Goal: Information Seeking & Learning: Learn about a topic

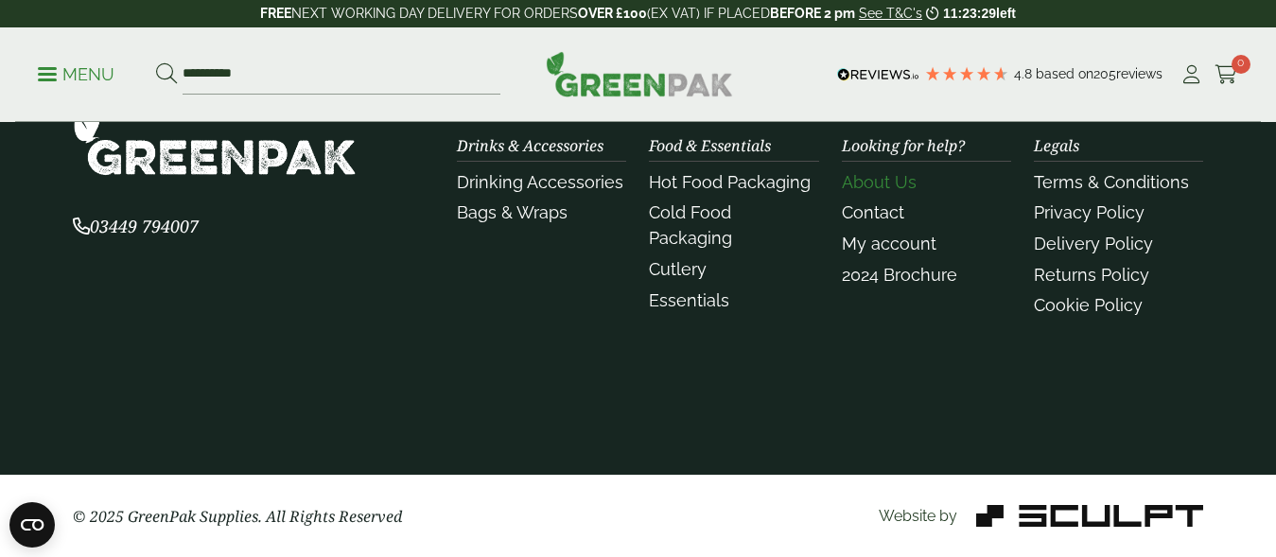
scroll to position [2683, 0]
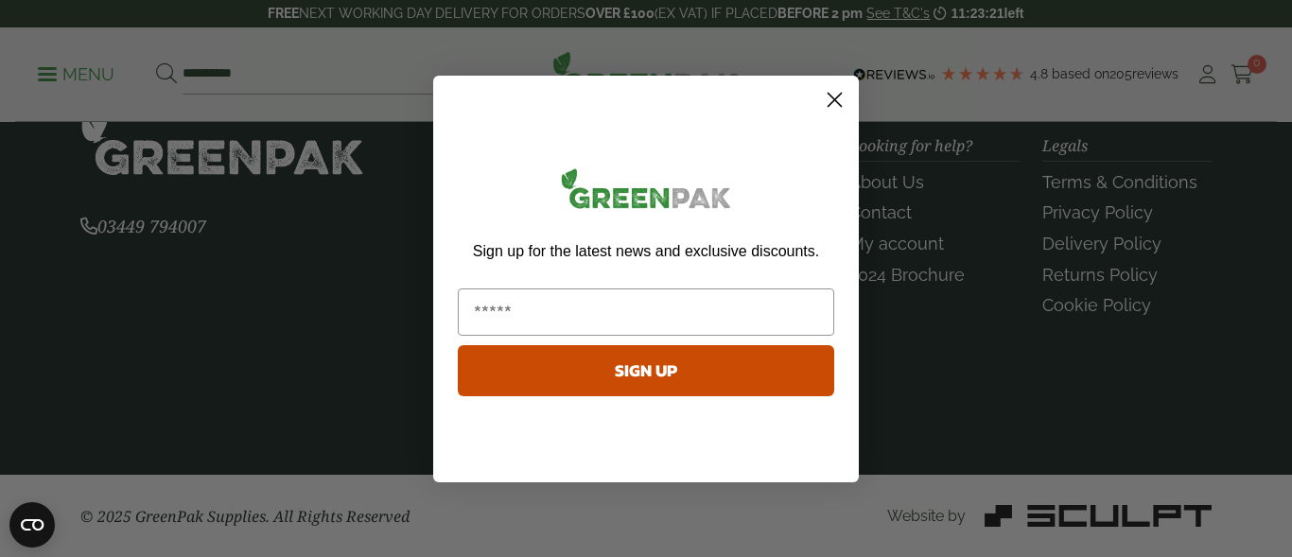
click at [833, 97] on icon "Close dialog" at bounding box center [835, 99] width 13 height 13
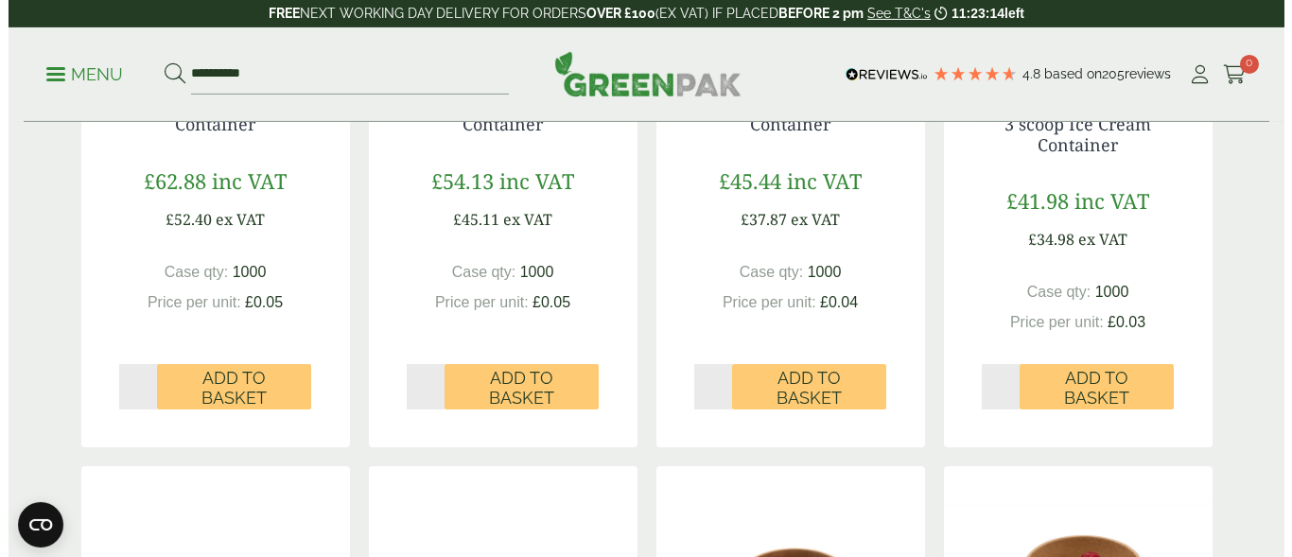
scroll to position [0, 0]
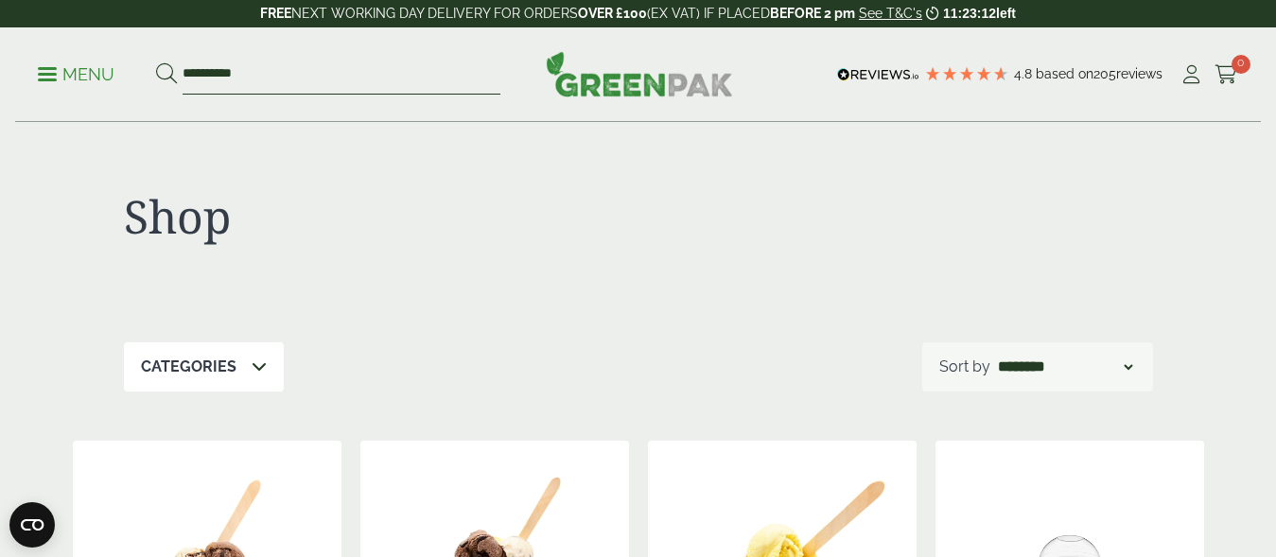
click at [298, 78] on input "**********" at bounding box center [342, 75] width 318 height 40
click at [26, 67] on div "**********" at bounding box center [638, 74] width 1246 height 95
click at [50, 72] on p "Menu" at bounding box center [76, 74] width 77 height 23
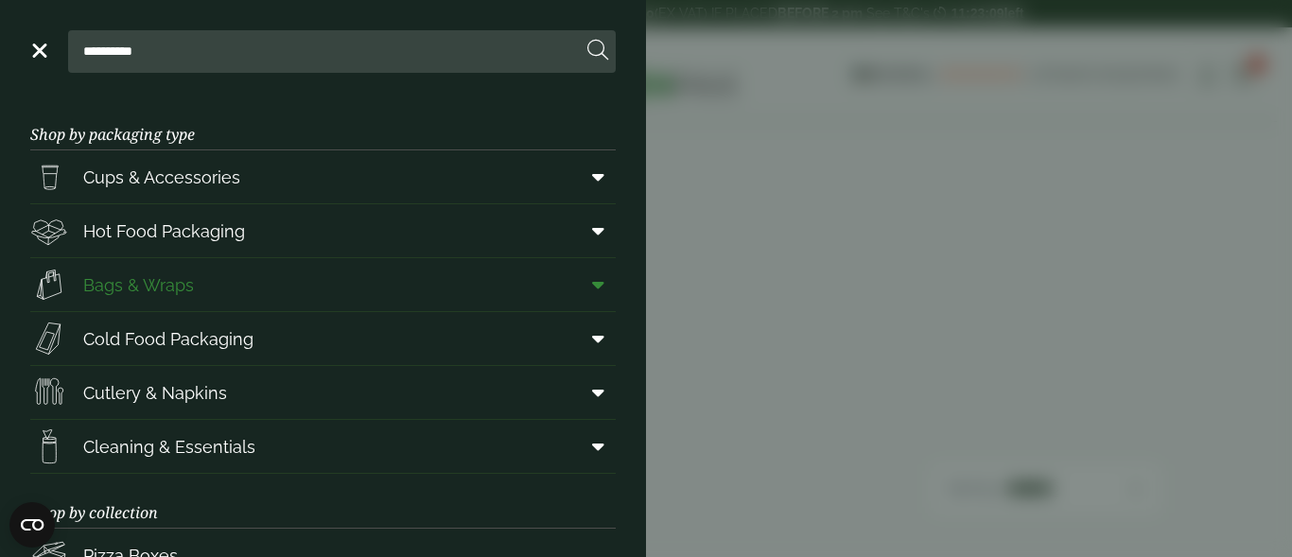
scroll to position [382, 0]
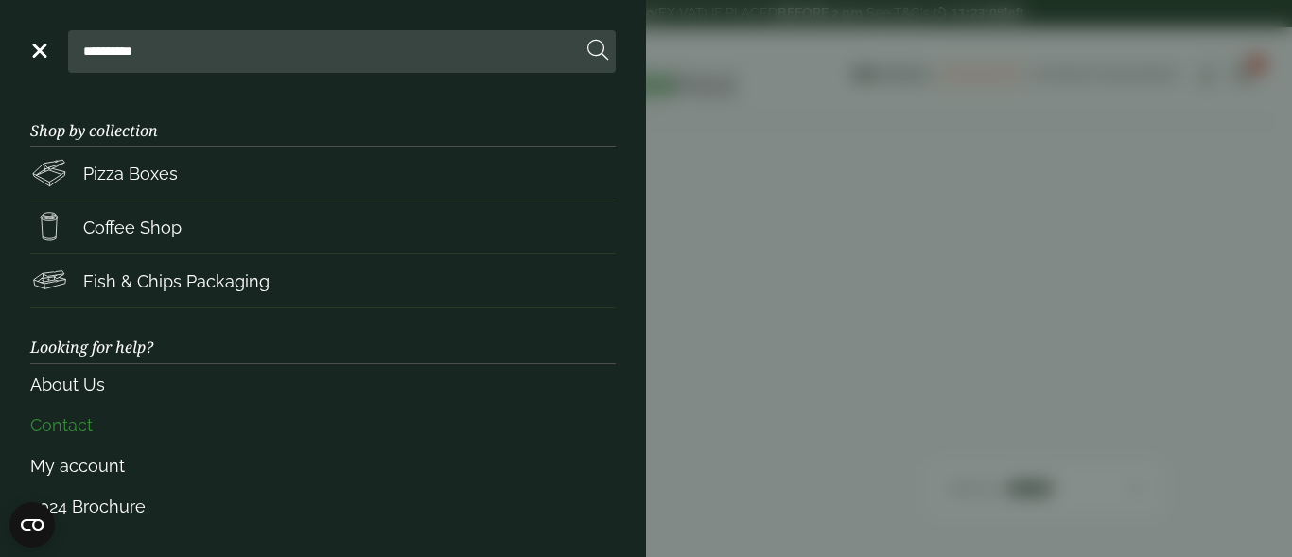
click at [46, 432] on link "Contact" at bounding box center [322, 425] width 585 height 41
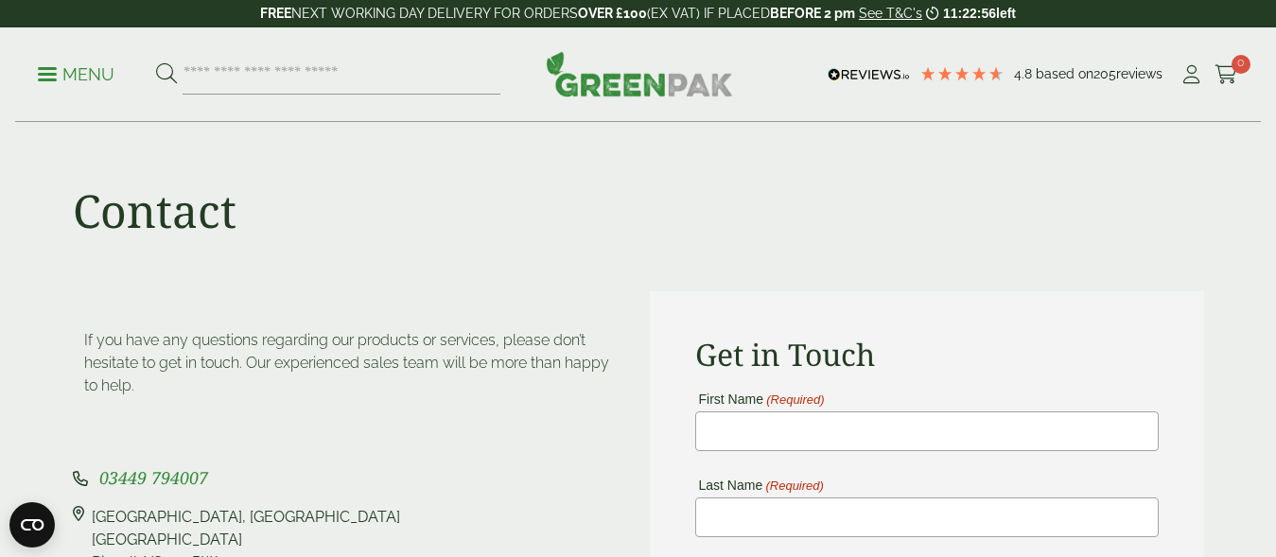
click at [84, 75] on p "Menu" at bounding box center [76, 74] width 77 height 23
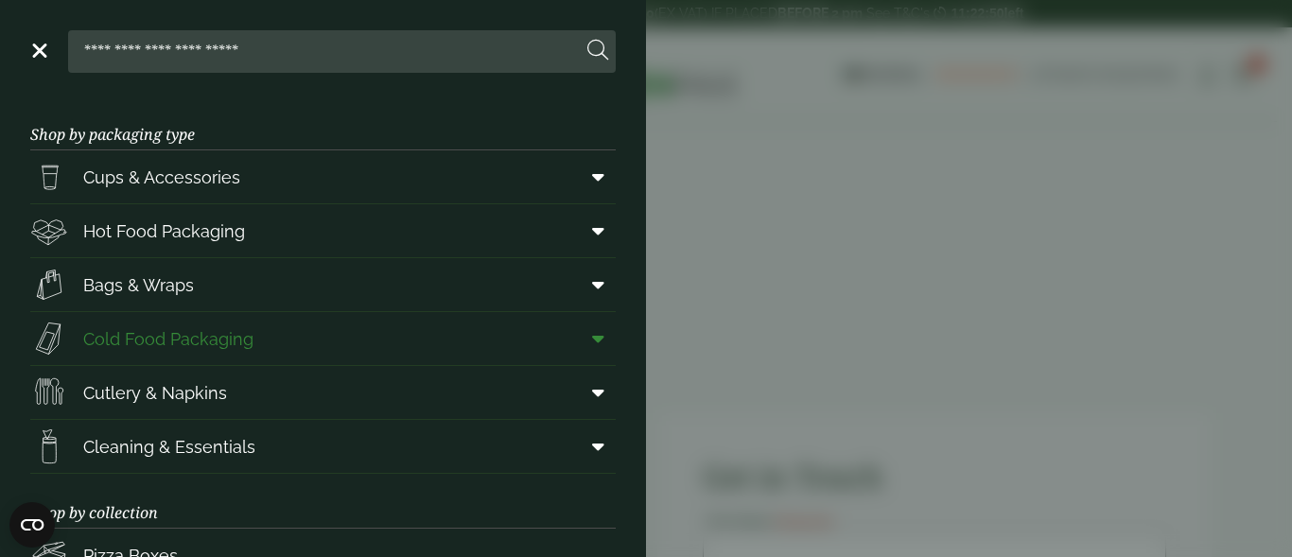
click at [176, 341] on span "Cold Food Packaging" at bounding box center [168, 339] width 170 height 26
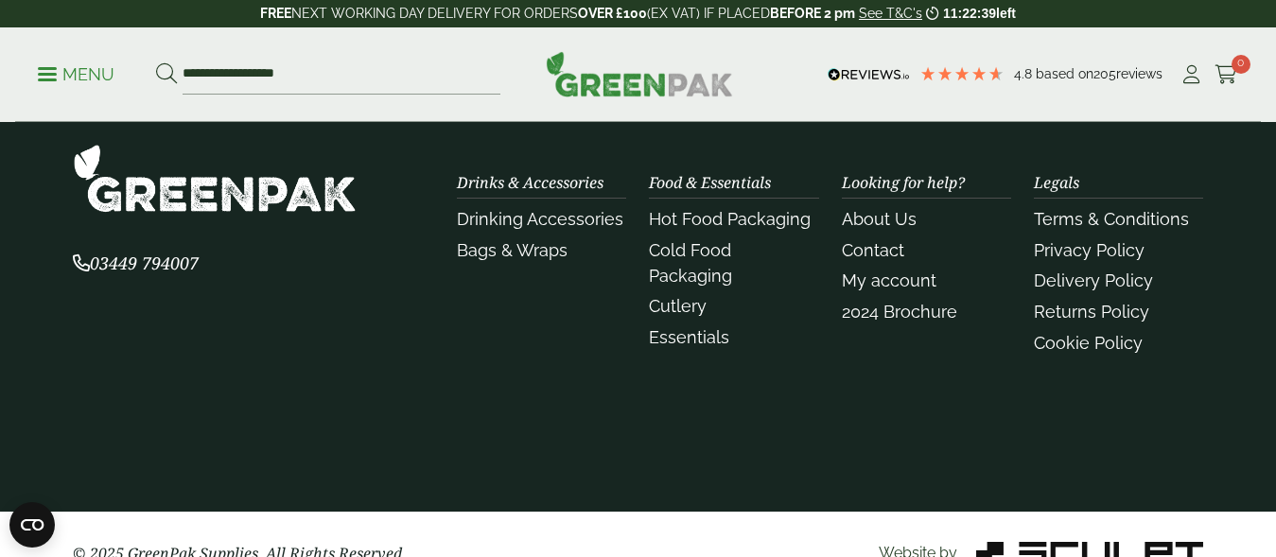
scroll to position [2219, 0]
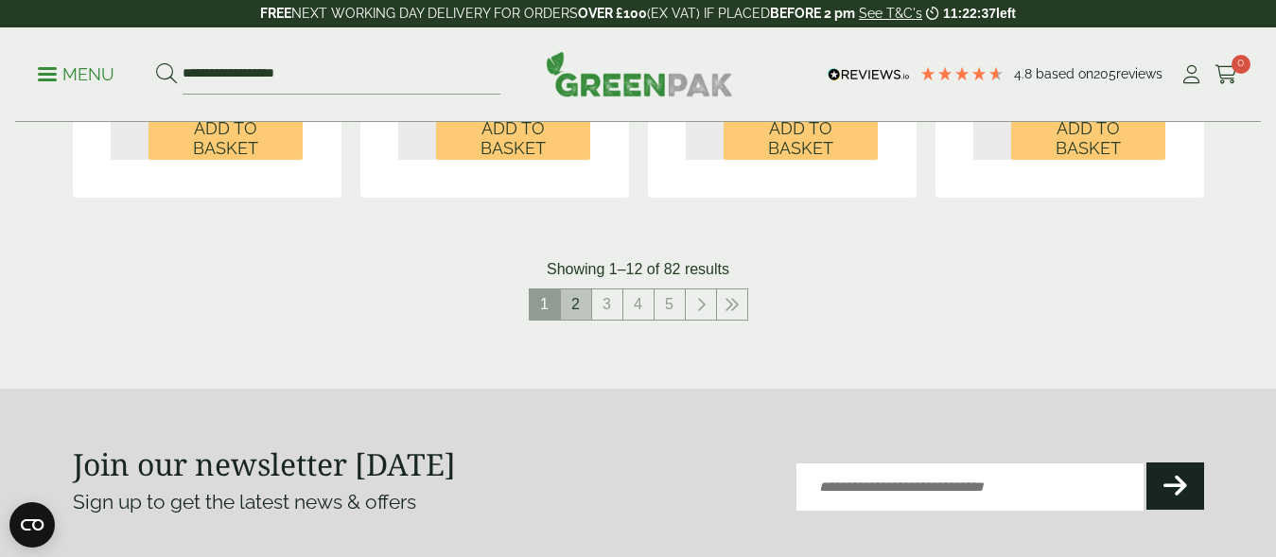
click at [570, 302] on link "2" at bounding box center [576, 304] width 30 height 30
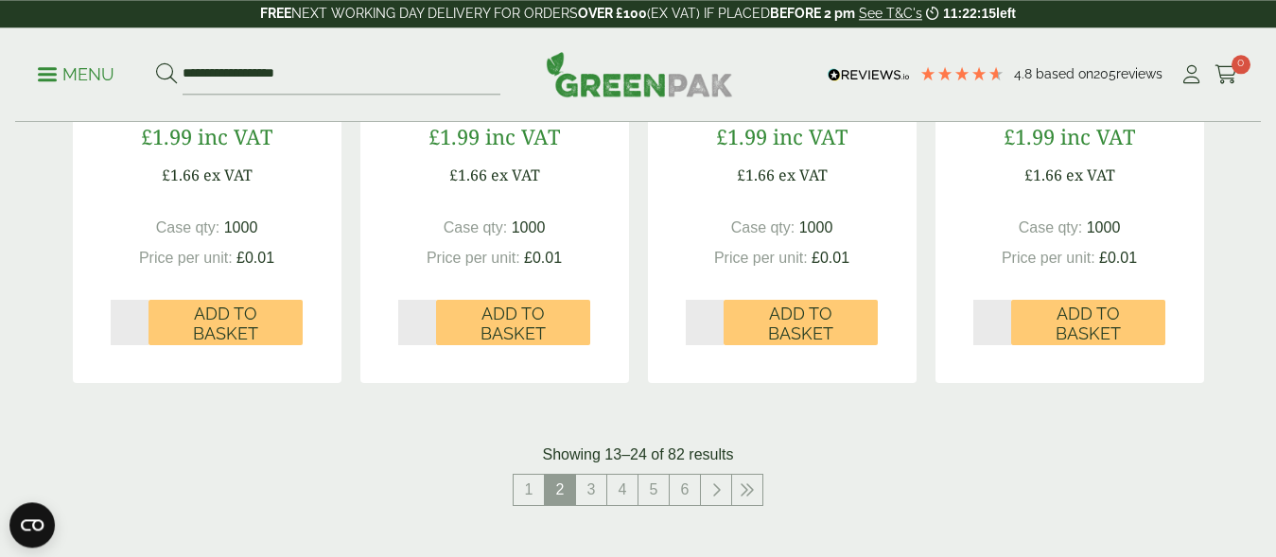
scroll to position [2412, 0]
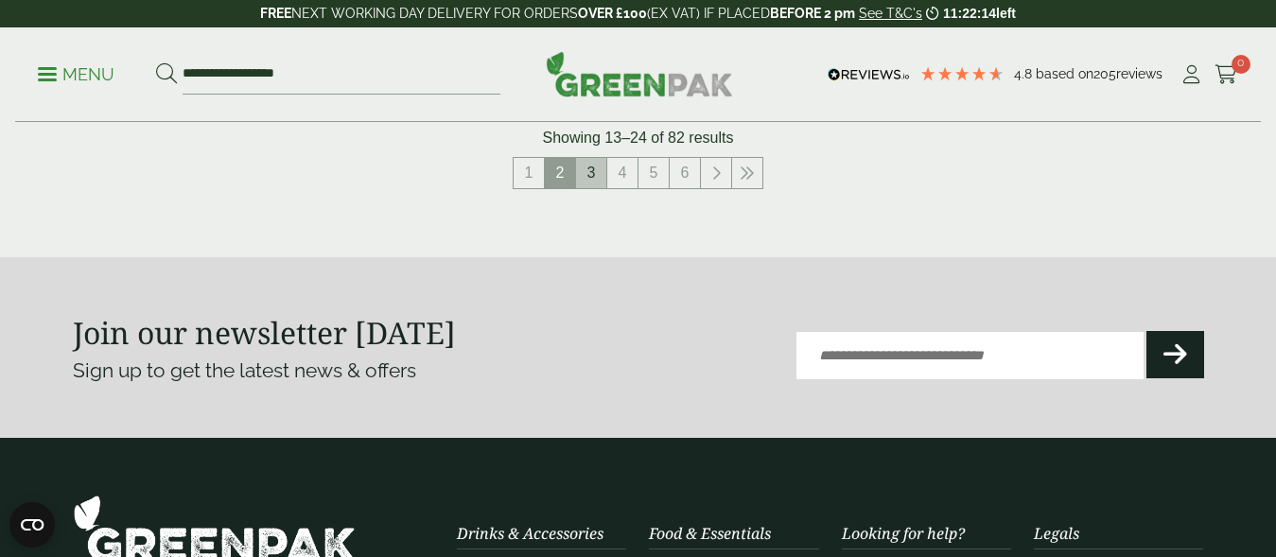
click at [593, 170] on link "3" at bounding box center [591, 173] width 30 height 30
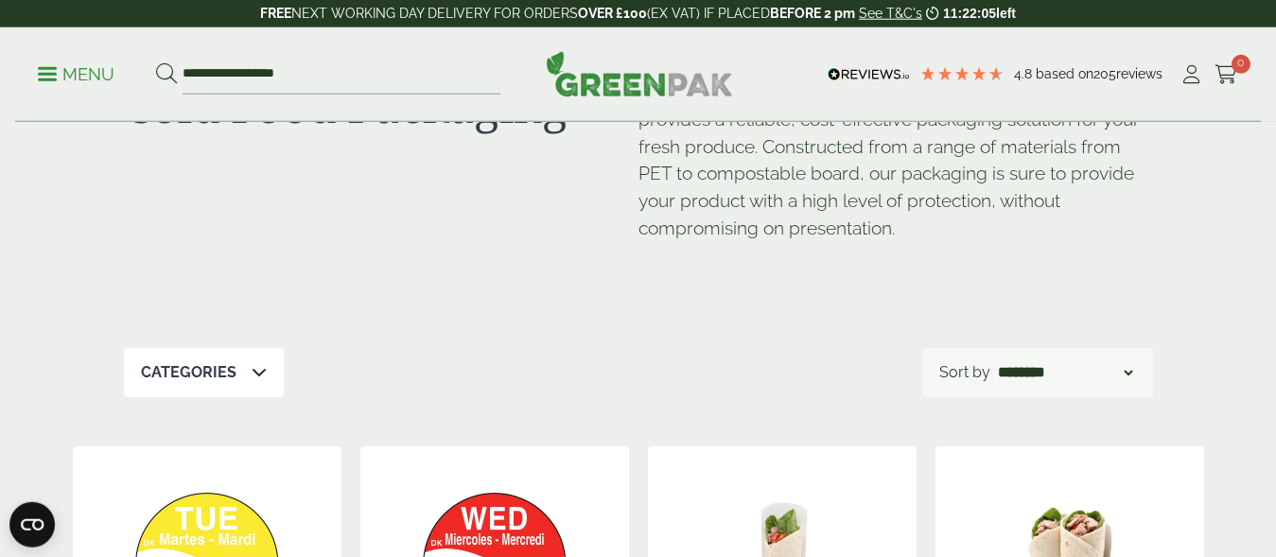
scroll to position [105, 0]
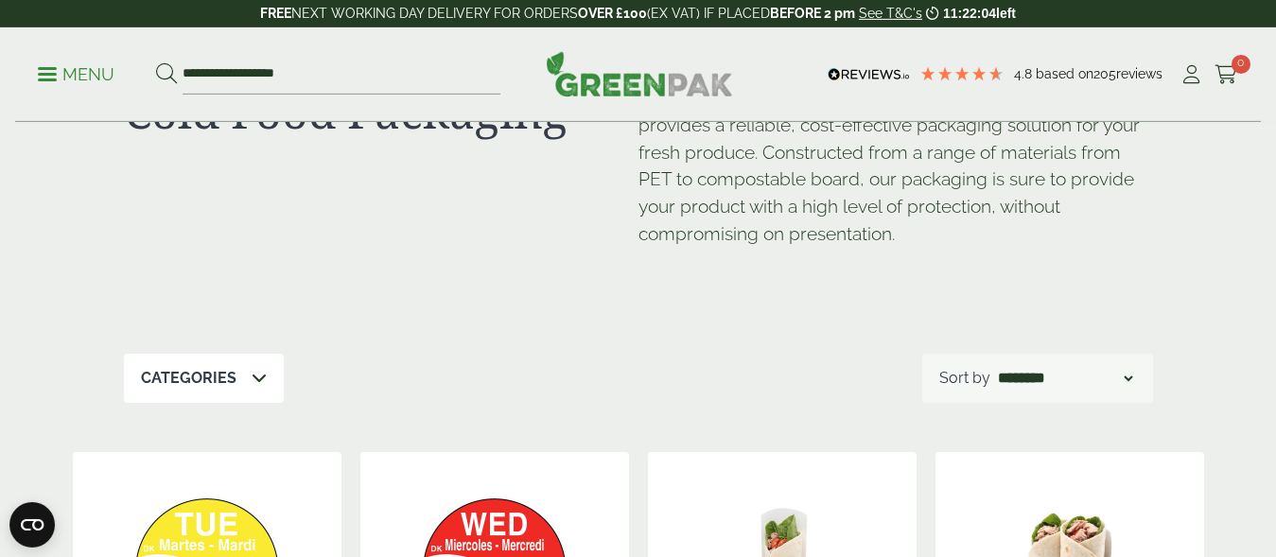
click at [994, 367] on select "**********" at bounding box center [1064, 378] width 141 height 23
click at [1126, 376] on select "**********" at bounding box center [1064, 378] width 141 height 23
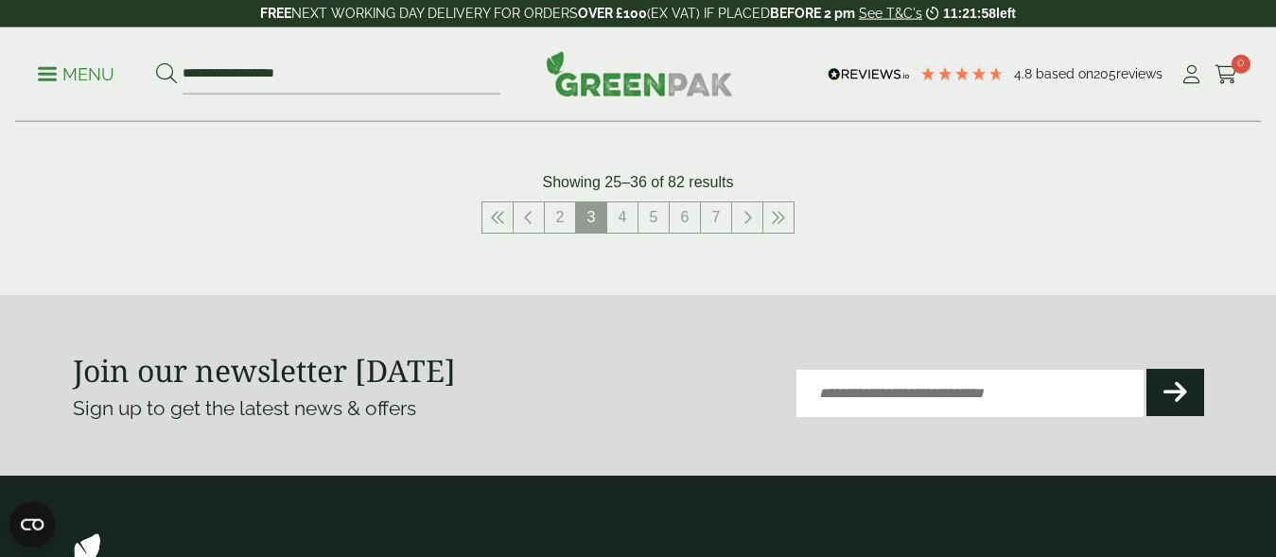
scroll to position [2324, 0]
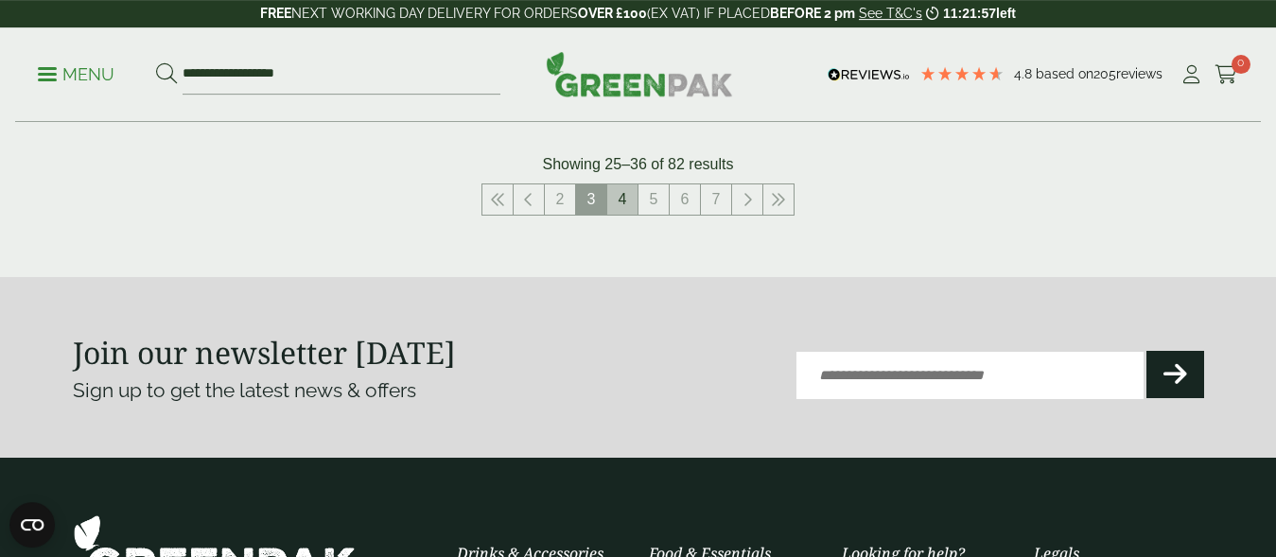
click at [627, 204] on link "4" at bounding box center [622, 199] width 30 height 30
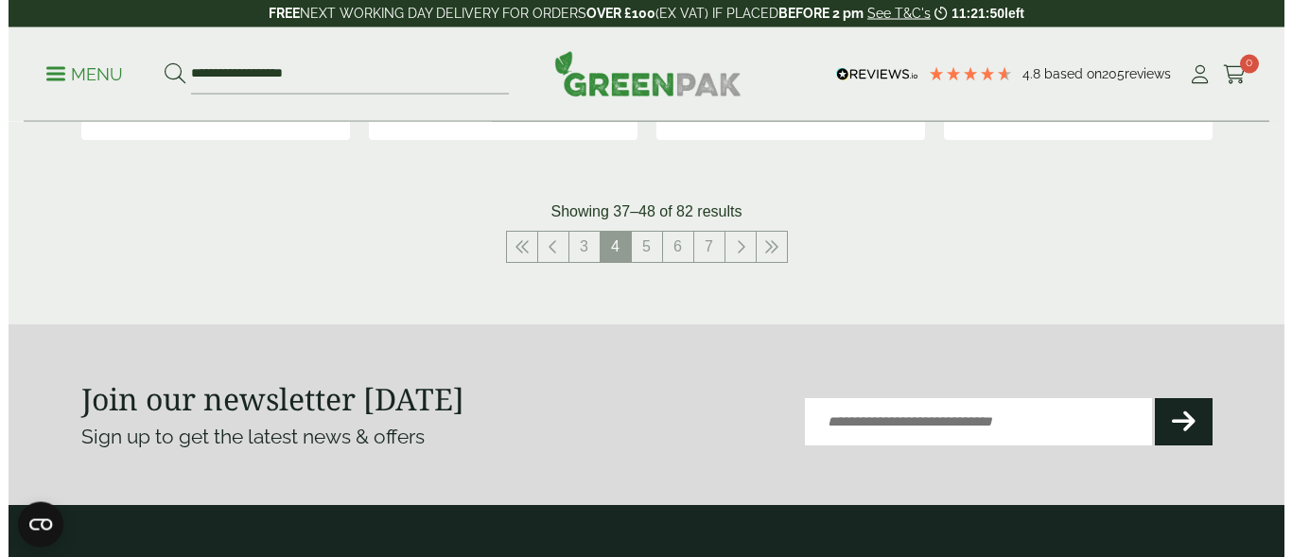
scroll to position [2417, 0]
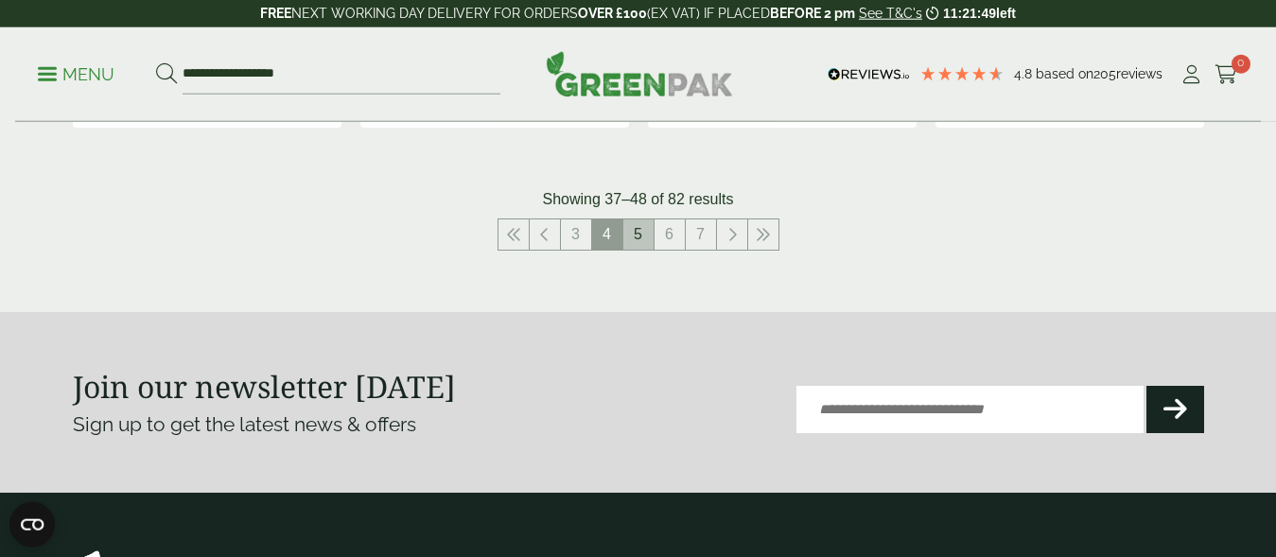
click at [642, 239] on link "5" at bounding box center [638, 234] width 30 height 30
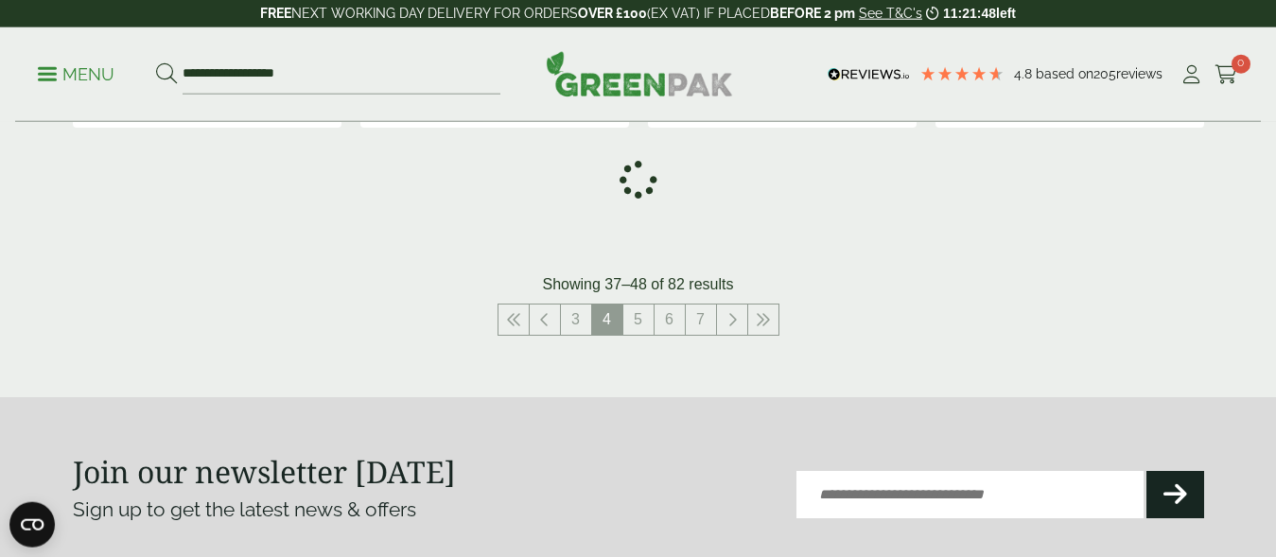
click at [87, 69] on p "Menu" at bounding box center [76, 74] width 77 height 23
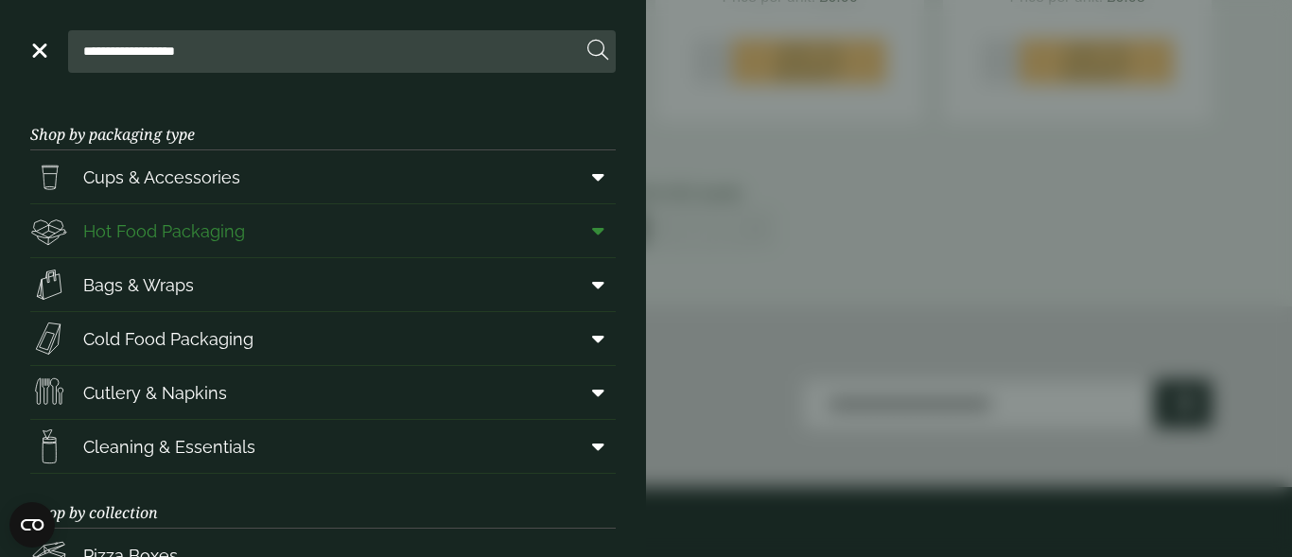
click at [592, 234] on icon at bounding box center [598, 230] width 12 height 19
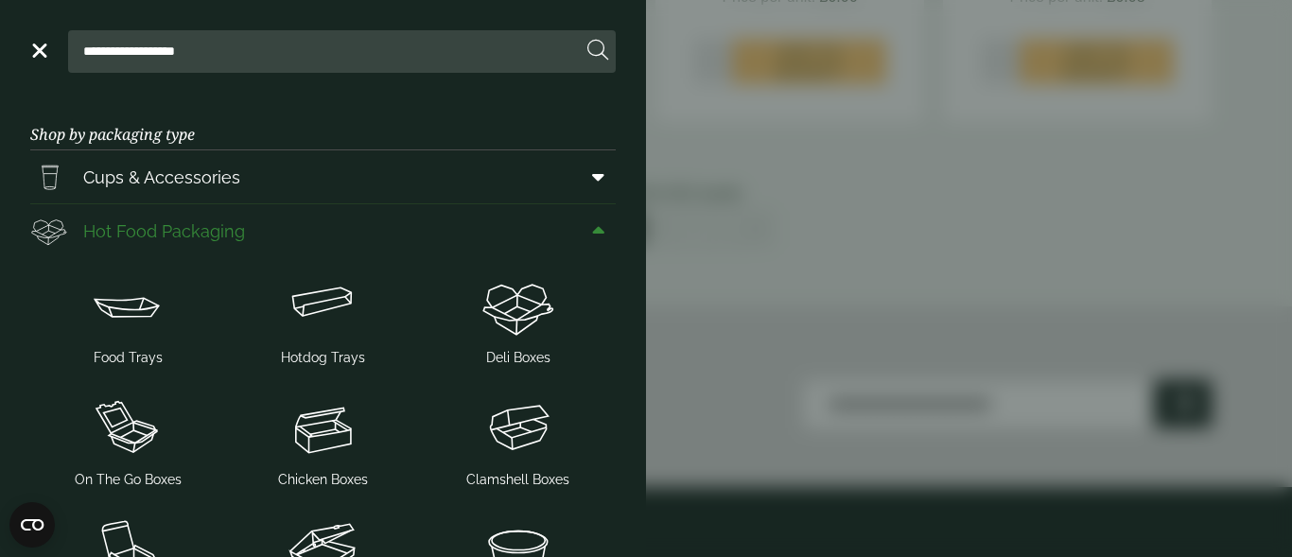
scroll to position [250, 0]
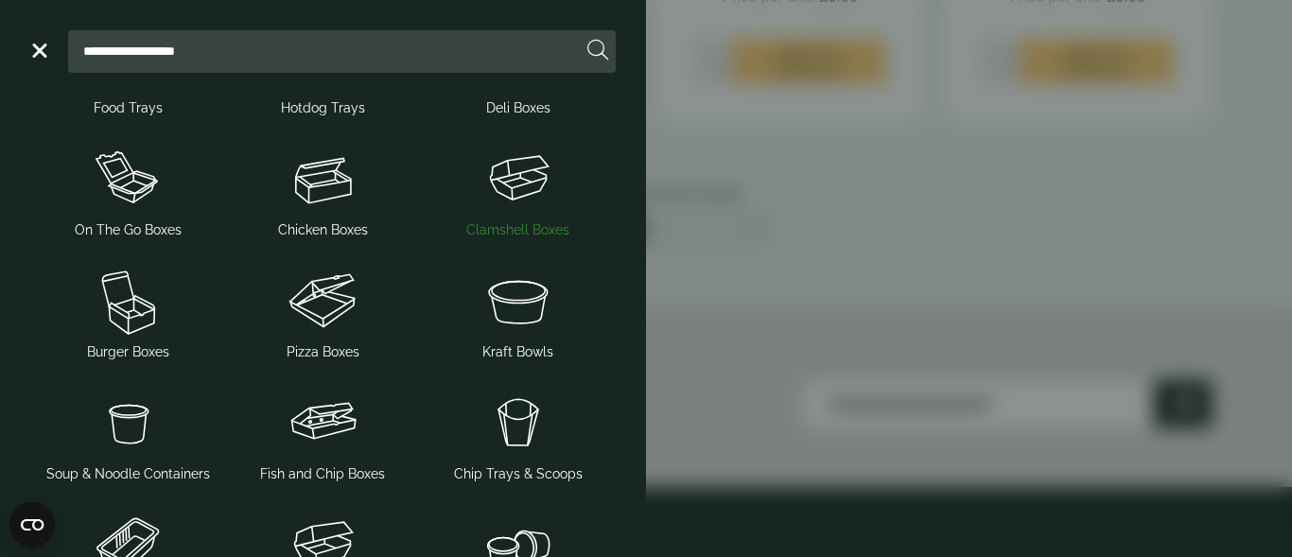
click at [498, 234] on span "Clamshell Boxes" at bounding box center [517, 230] width 103 height 20
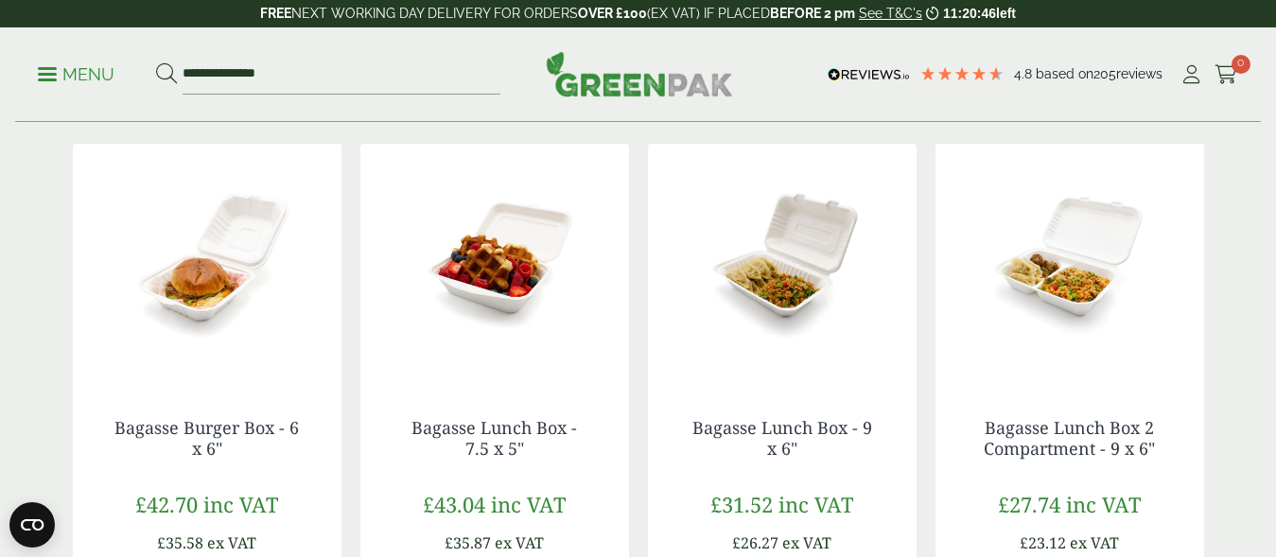
scroll to position [96, 0]
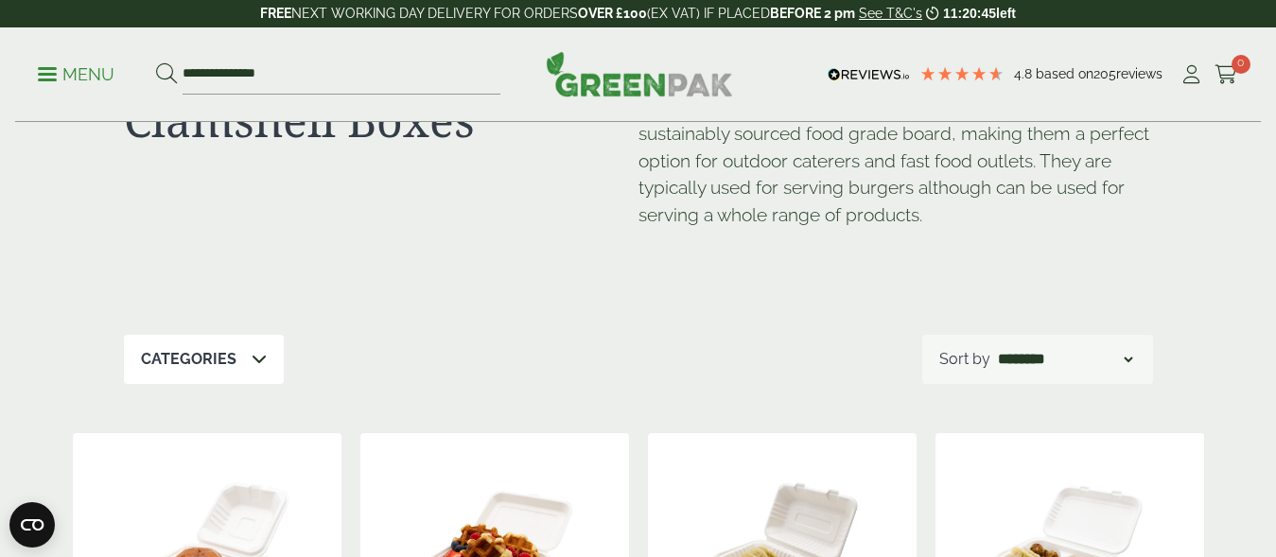
click at [206, 345] on div "Categories" at bounding box center [204, 359] width 160 height 49
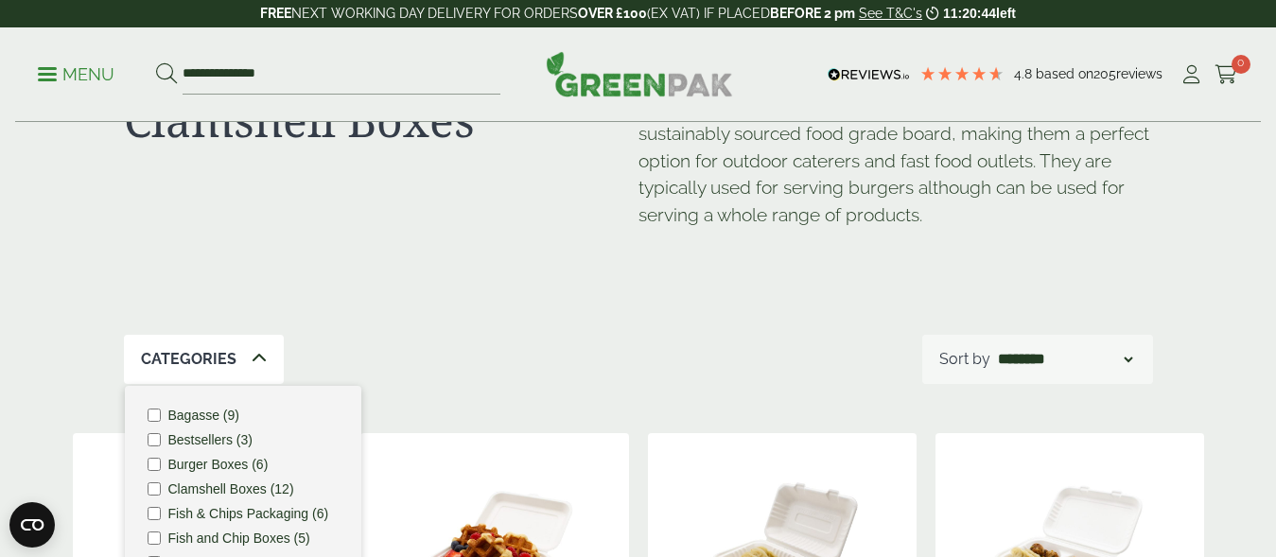
scroll to position [47, 0]
click at [202, 249] on div "Clamshell Boxes" at bounding box center [381, 176] width 515 height 166
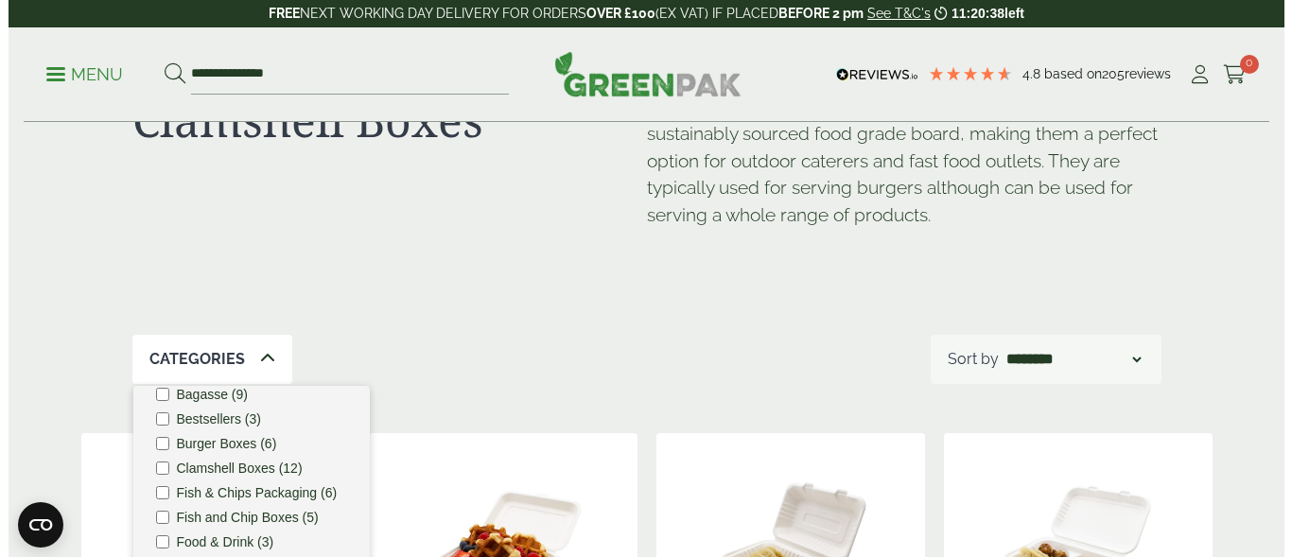
scroll to position [0, 0]
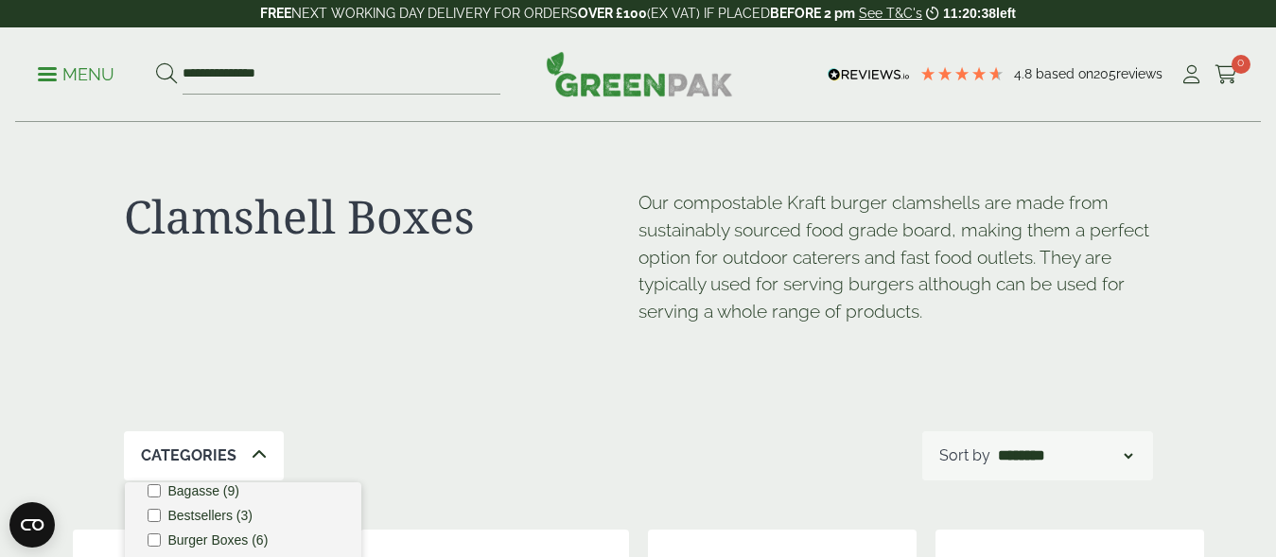
click at [93, 77] on p "Menu" at bounding box center [76, 74] width 77 height 23
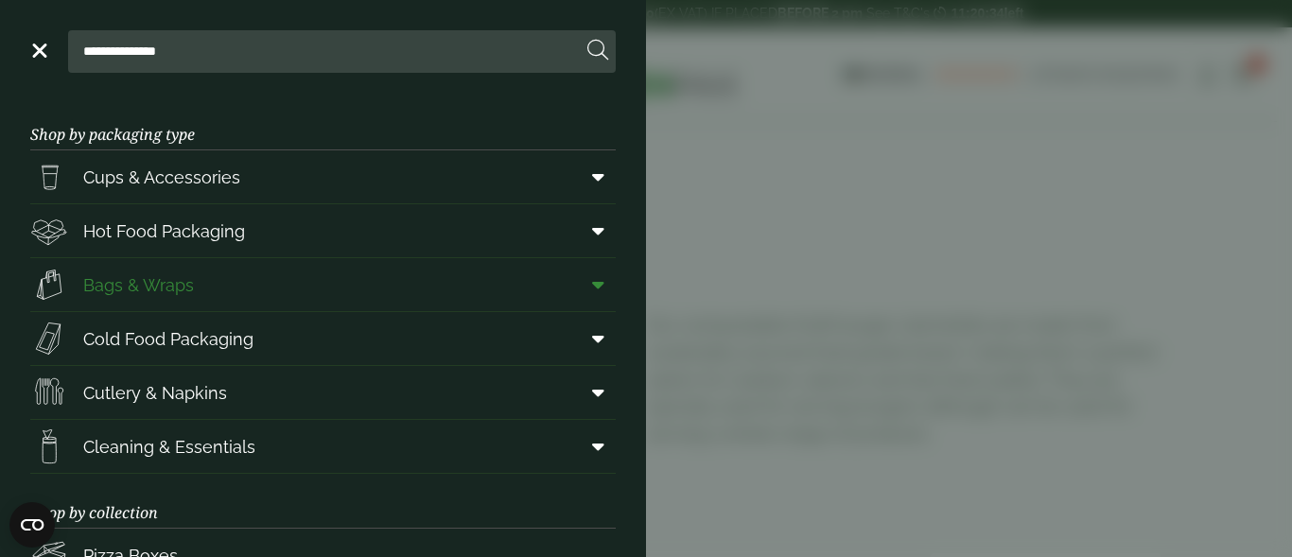
click at [158, 289] on span "Bags & Wraps" at bounding box center [138, 285] width 111 height 26
click at [39, 48] on link "Menu" at bounding box center [37, 49] width 19 height 19
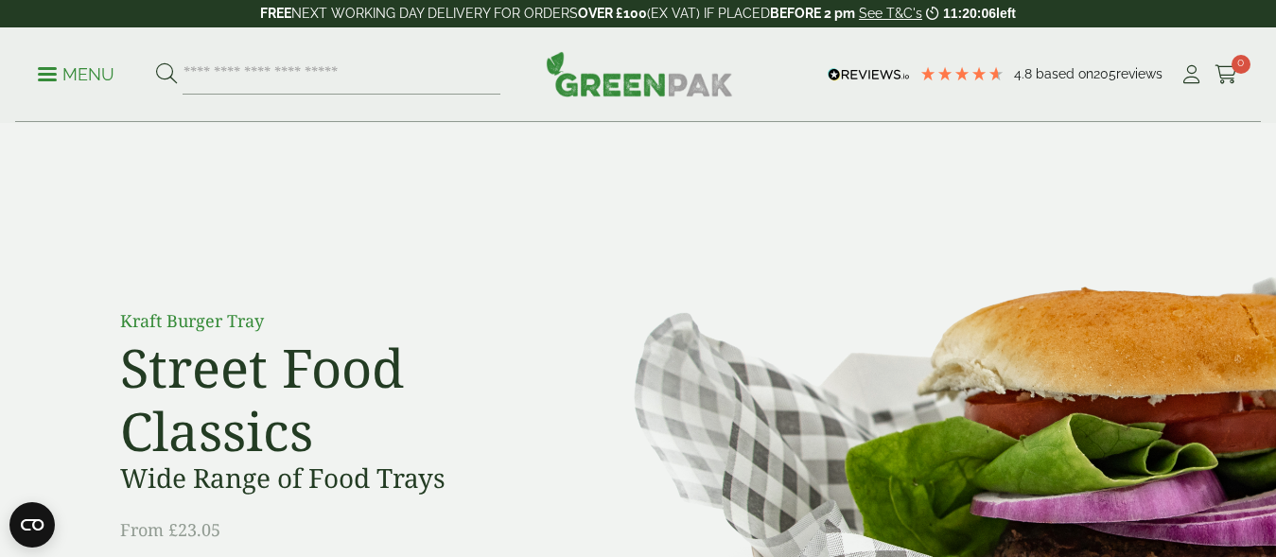
click at [44, 79] on link "Menu" at bounding box center [76, 72] width 77 height 19
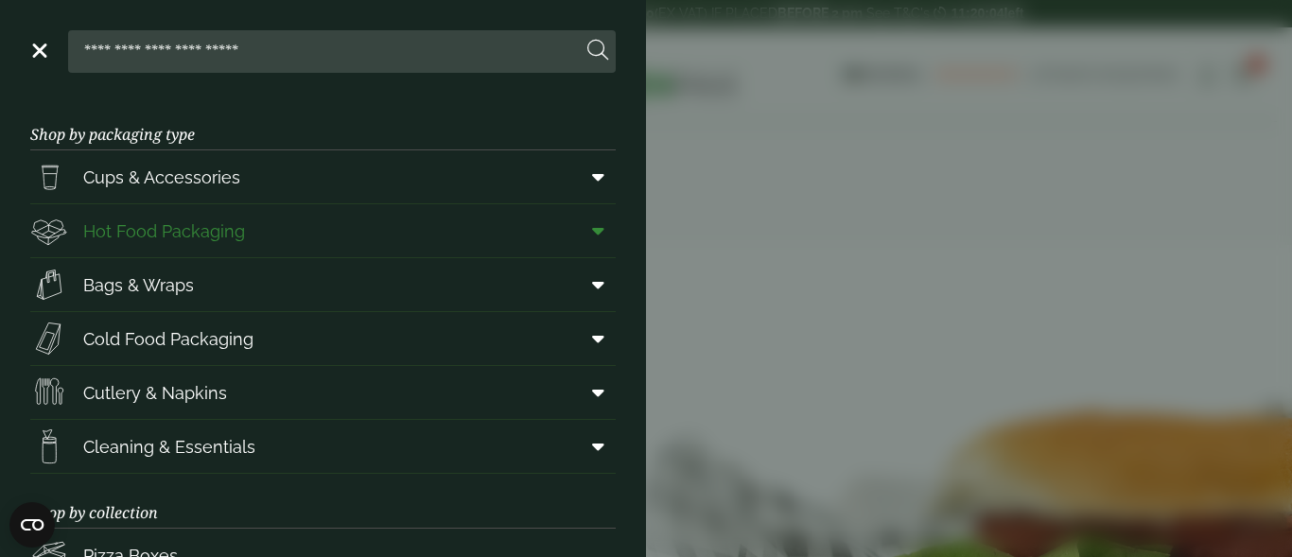
click at [592, 229] on icon at bounding box center [598, 230] width 12 height 19
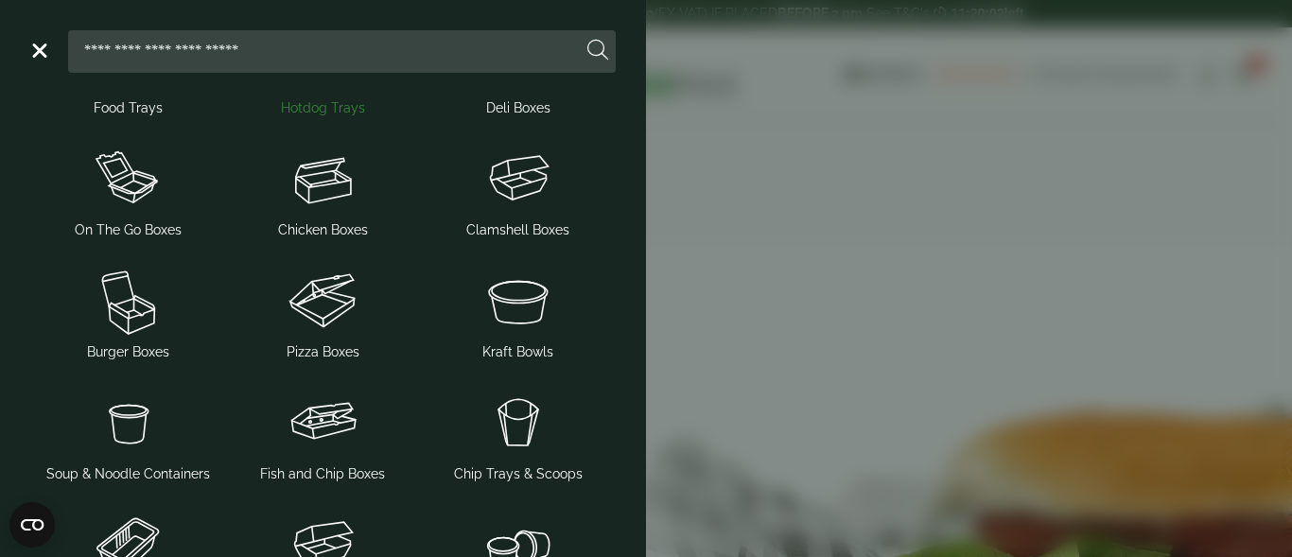
scroll to position [125, 0]
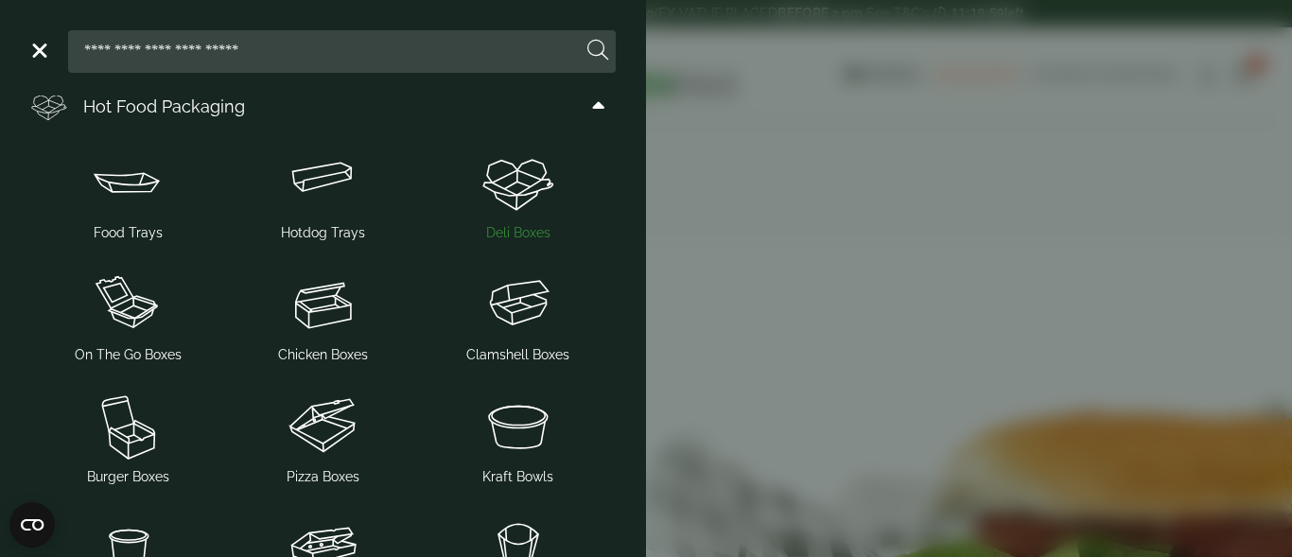
click at [518, 234] on span "Deli Boxes" at bounding box center [518, 233] width 64 height 20
